Goal: Find specific page/section: Find specific page/section

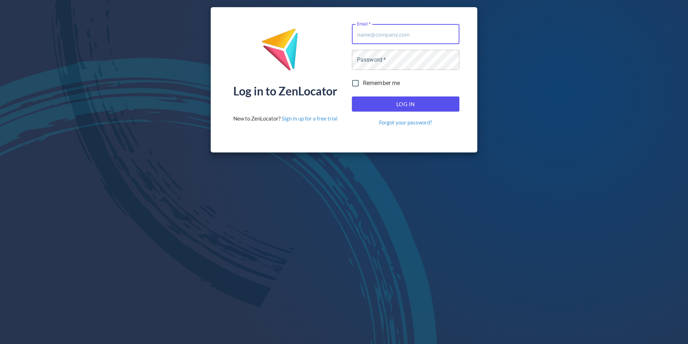
click at [365, 32] on input "Email   *" at bounding box center [406, 34] width 108 height 20
click at [383, 35] on input "Email   *" at bounding box center [406, 34] width 108 height 20
type input "[EMAIL_ADDRESS][DOMAIN_NAME]"
click at [400, 105] on span "Log In" at bounding box center [406, 103] width 92 height 9
type input "[EMAIL_ADDRESS][DOMAIN_NAME]"
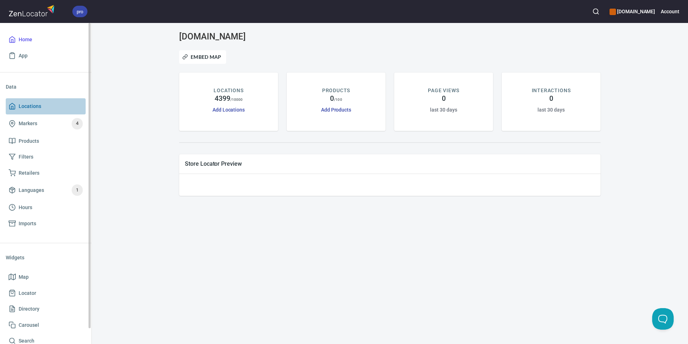
click at [33, 105] on span "Locations" at bounding box center [30, 106] width 23 height 9
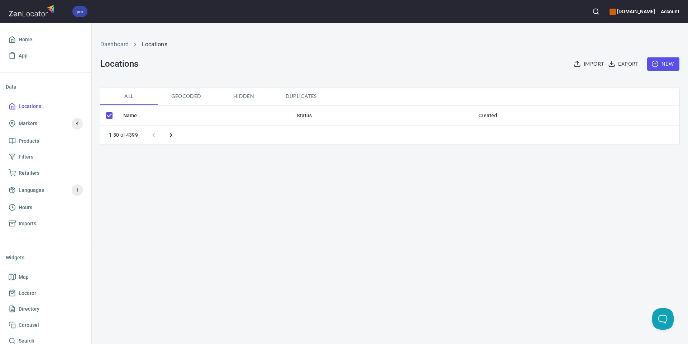
checkbox input "false"
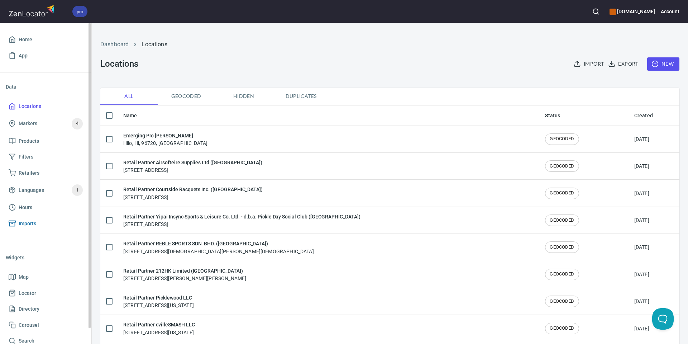
scroll to position [16, 0]
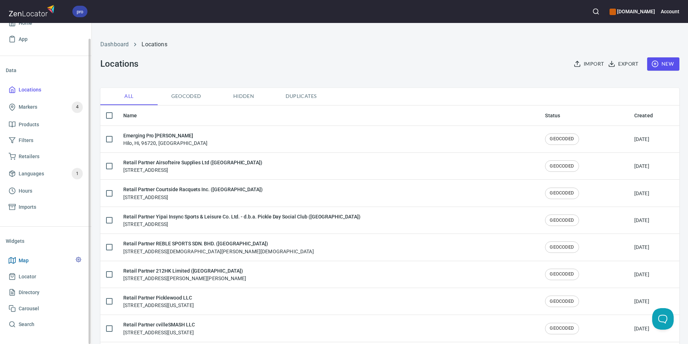
click at [20, 261] on span "Map" at bounding box center [24, 260] width 10 height 9
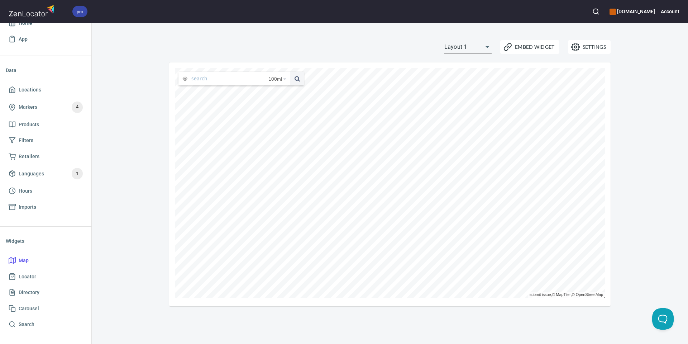
click at [224, 86] on div "100 mi 25 miles 50 miles 100 miles 150 miles" at bounding box center [239, 78] width 129 height 17
click at [227, 82] on input "text" at bounding box center [229, 79] width 77 height 14
click at [279, 76] on span "100 mi" at bounding box center [276, 79] width 14 height 14
click at [272, 96] on li "50 miles" at bounding box center [280, 97] width 28 height 7
click at [223, 82] on input "text" at bounding box center [231, 79] width 80 height 14
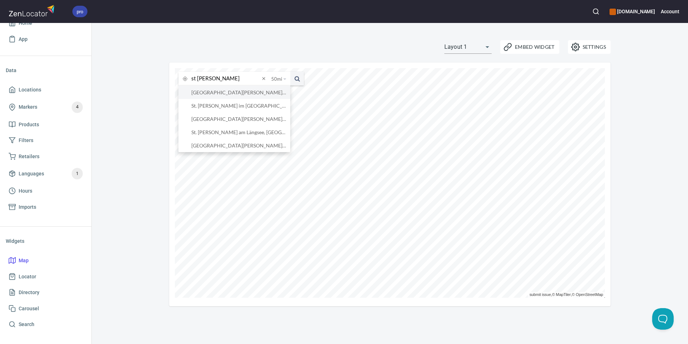
click at [240, 92] on li "St. George, Utah, United States" at bounding box center [235, 92] width 112 height 13
type input "St. George, Utah, United States"
